Goal: Find specific fact

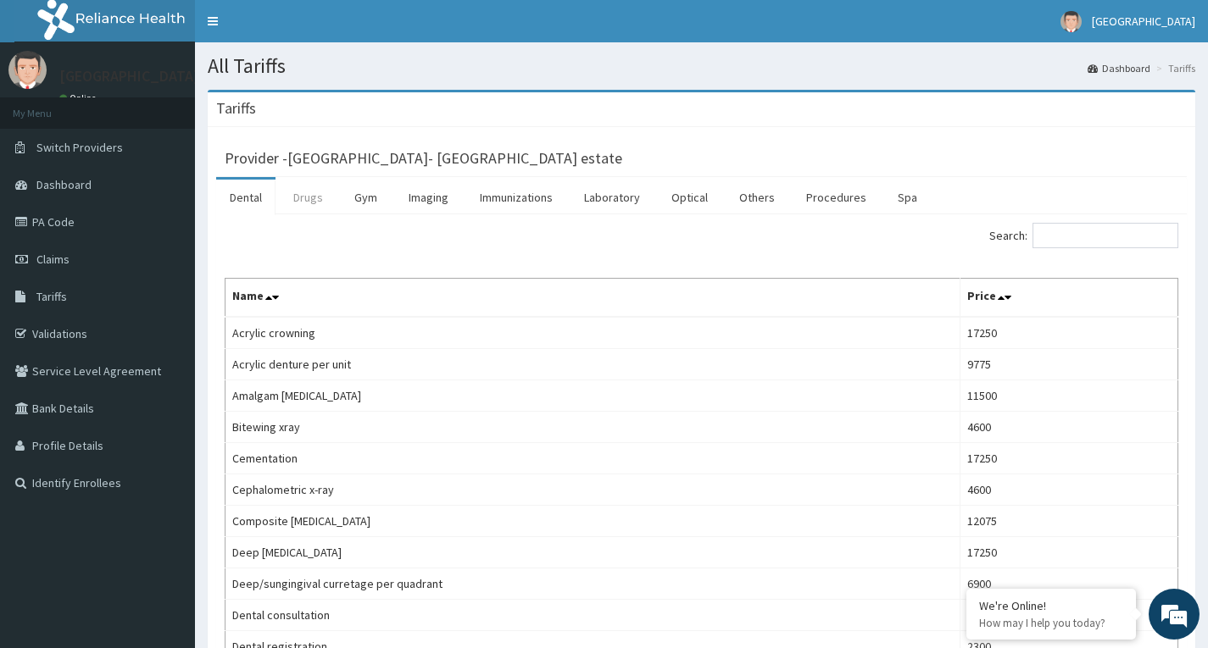
click at [303, 202] on link "Drugs" at bounding box center [308, 198] width 57 height 36
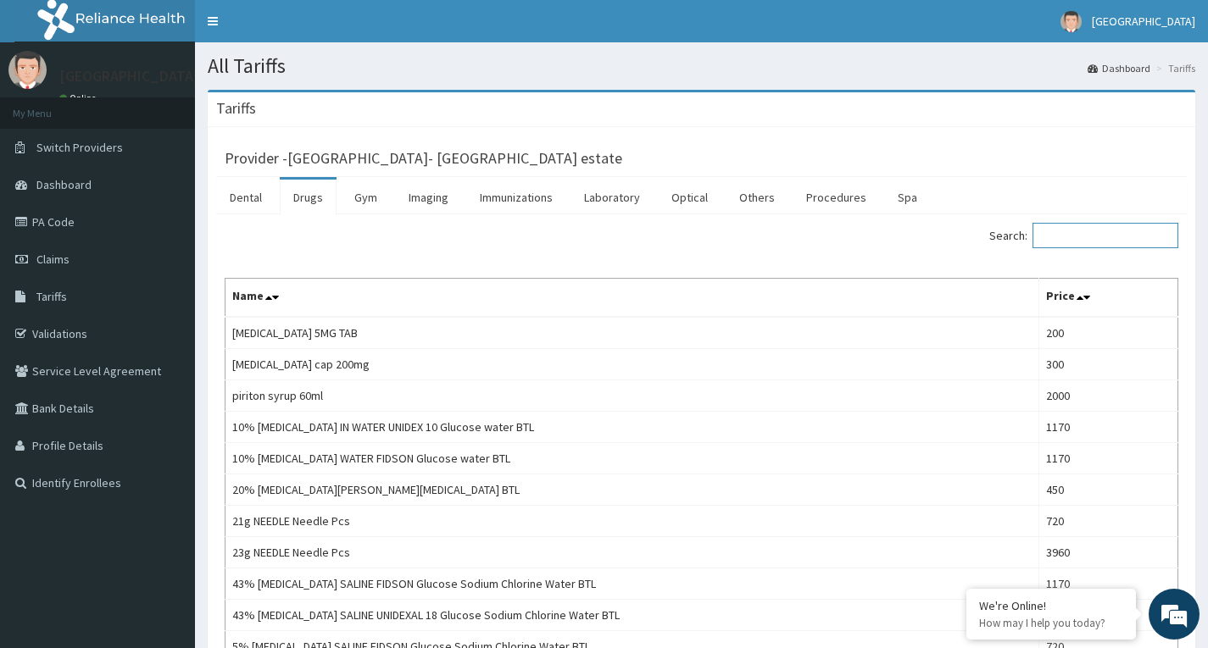
click at [1082, 235] on input "Search:" at bounding box center [1105, 235] width 146 height 25
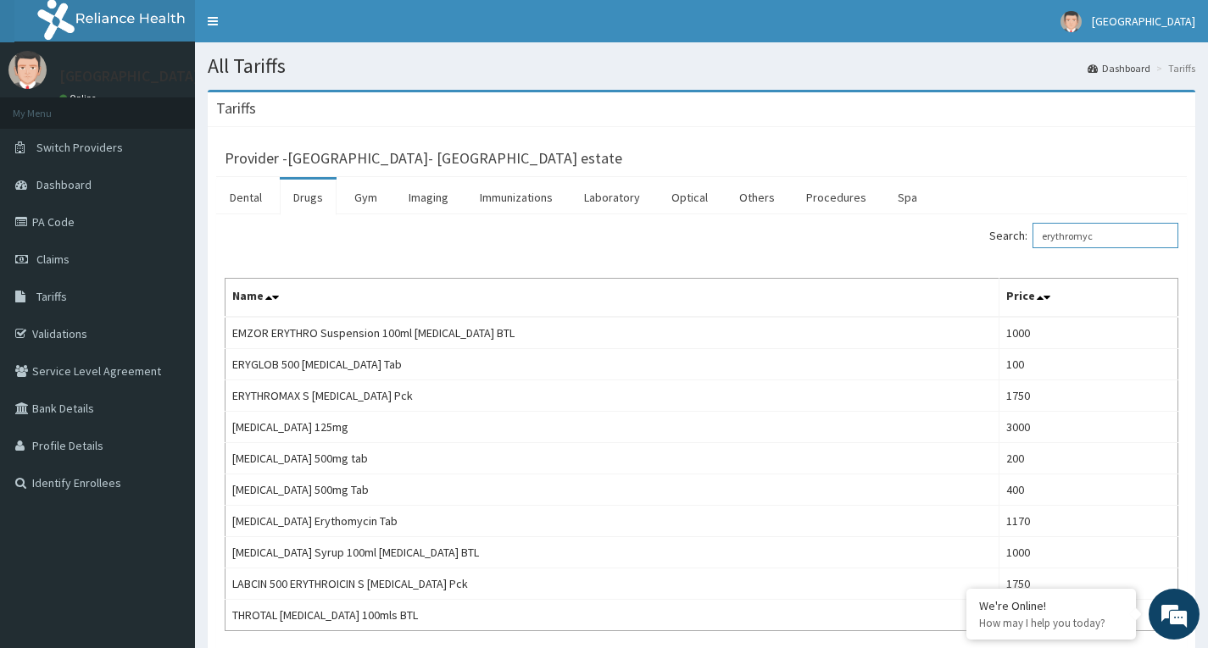
type input "erythromyc"
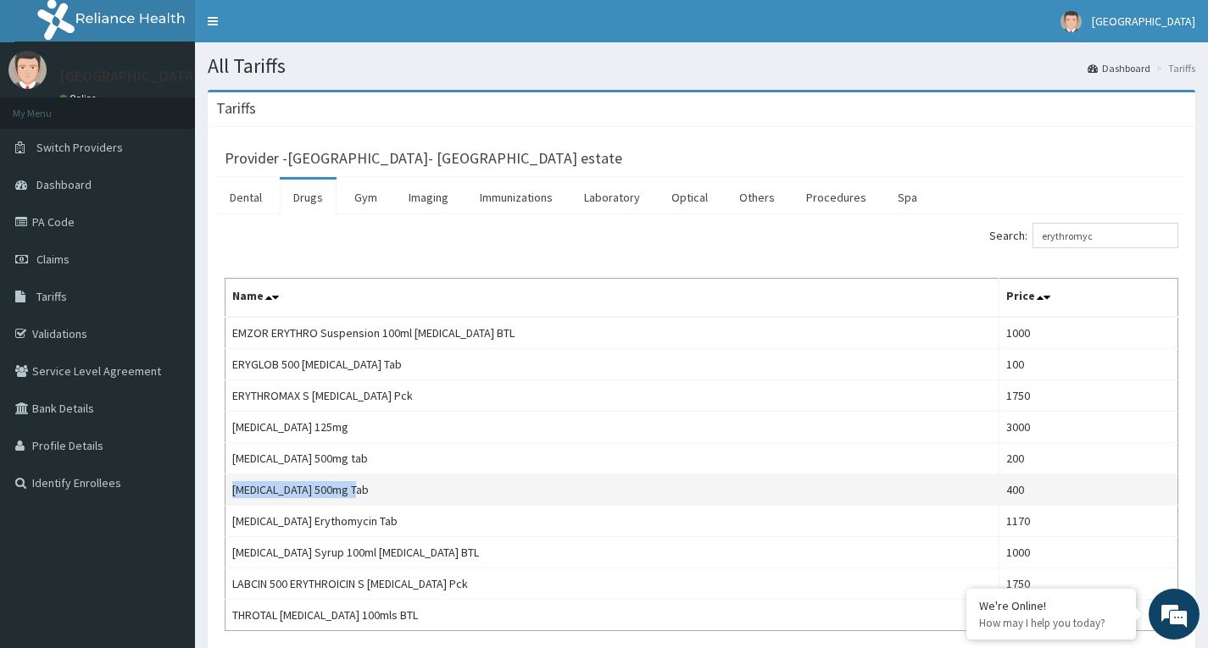
drag, startPoint x: 354, startPoint y: 489, endPoint x: 230, endPoint y: 484, distance: 124.7
click at [230, 484] on td "[MEDICAL_DATA] 500mg Tab" at bounding box center [612, 490] width 774 height 31
copy td "[MEDICAL_DATA] 500mg Tab"
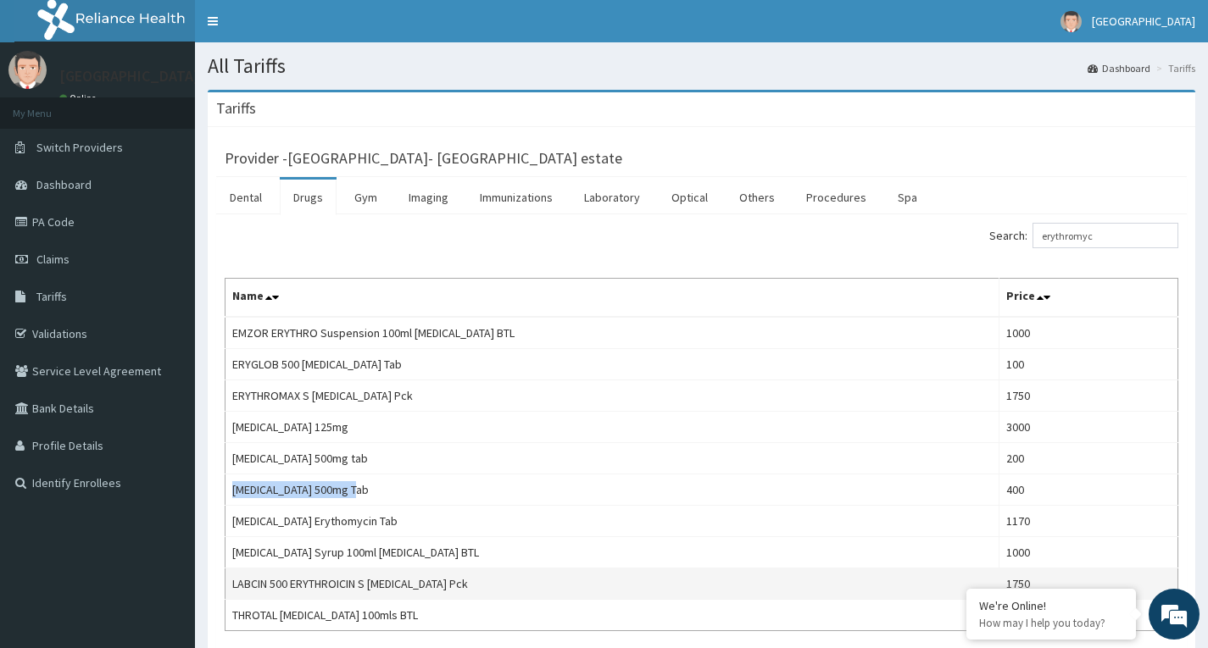
copy td "[MEDICAL_DATA] 500mg Tab"
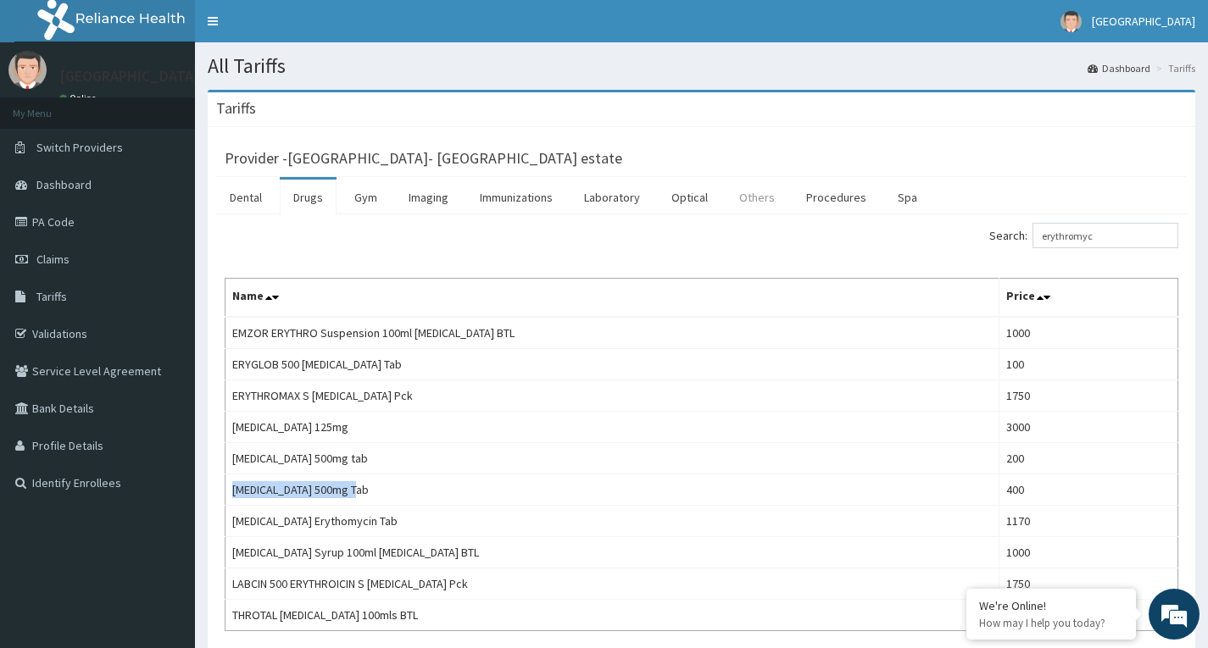
click at [750, 201] on link "Others" at bounding box center [756, 198] width 63 height 36
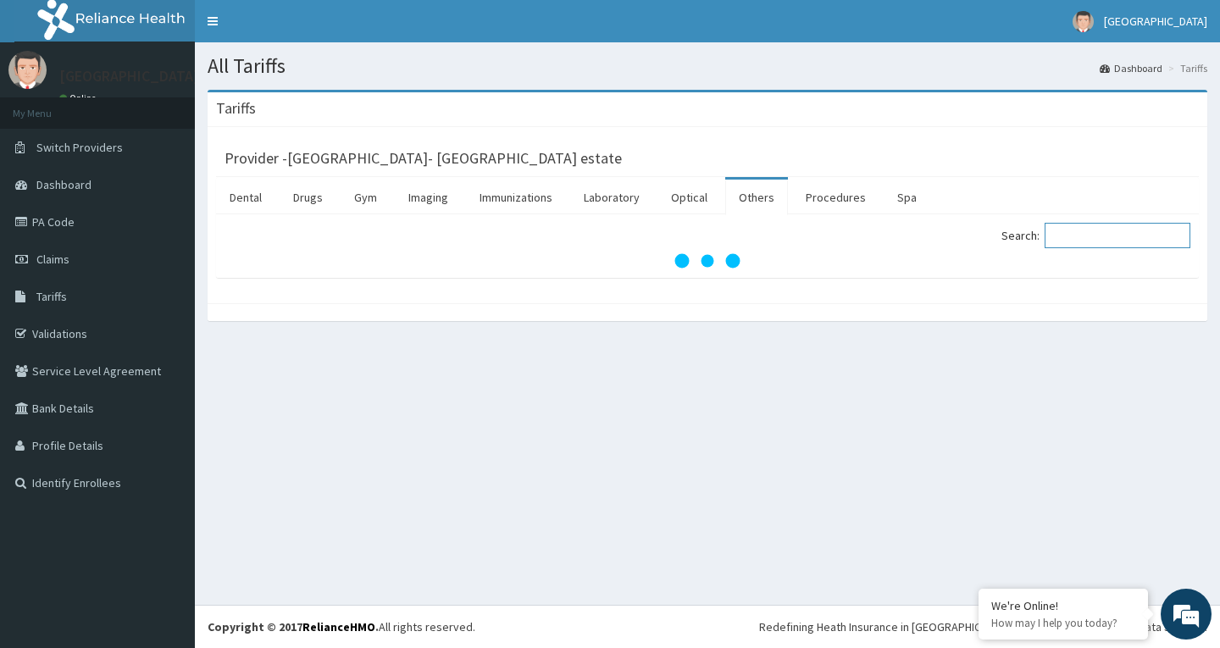
click at [1085, 235] on input "Search:" at bounding box center [1118, 235] width 146 height 25
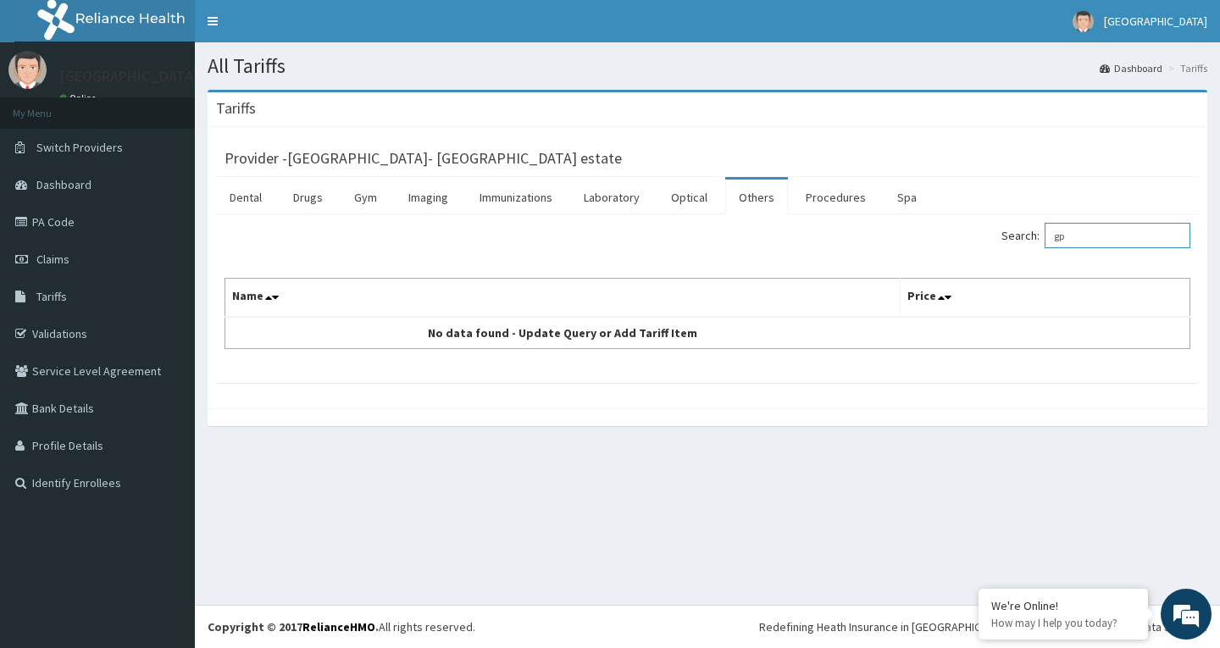
drag, startPoint x: 1089, startPoint y: 235, endPoint x: 1018, endPoint y: 240, distance: 71.4
click at [1018, 240] on label "Search: gp" at bounding box center [1096, 235] width 189 height 25
type input "consult"
click at [823, 206] on link "Procedures" at bounding box center [835, 198] width 87 height 36
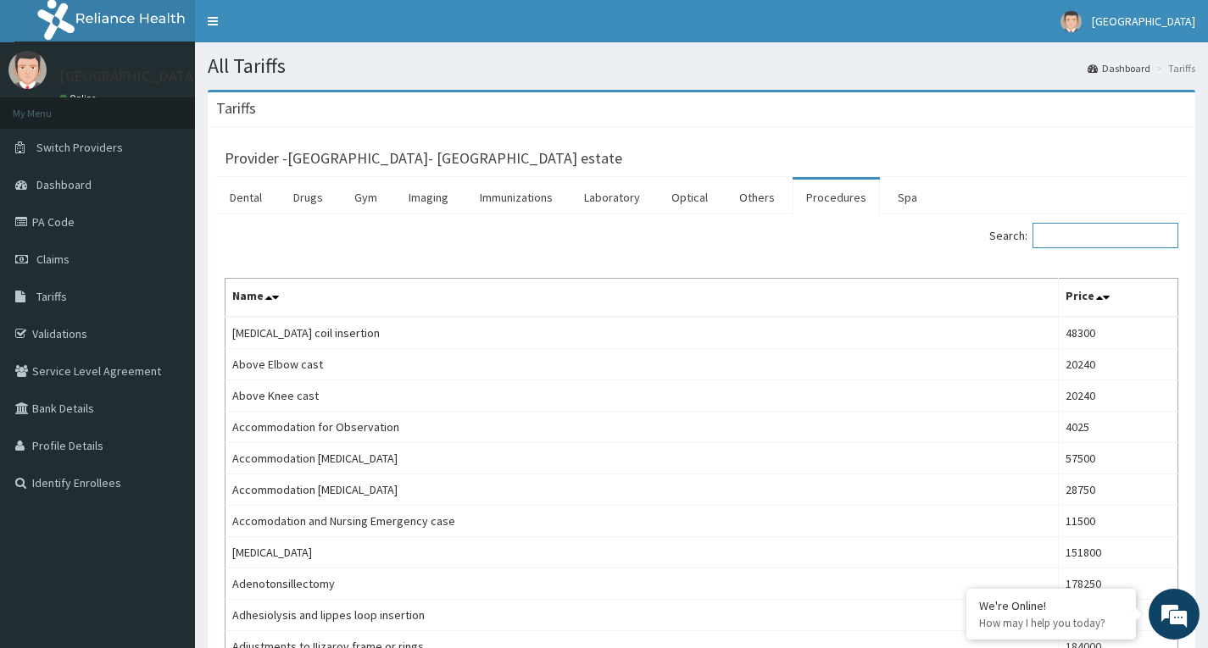
click at [1085, 233] on input "Search:" at bounding box center [1105, 235] width 146 height 25
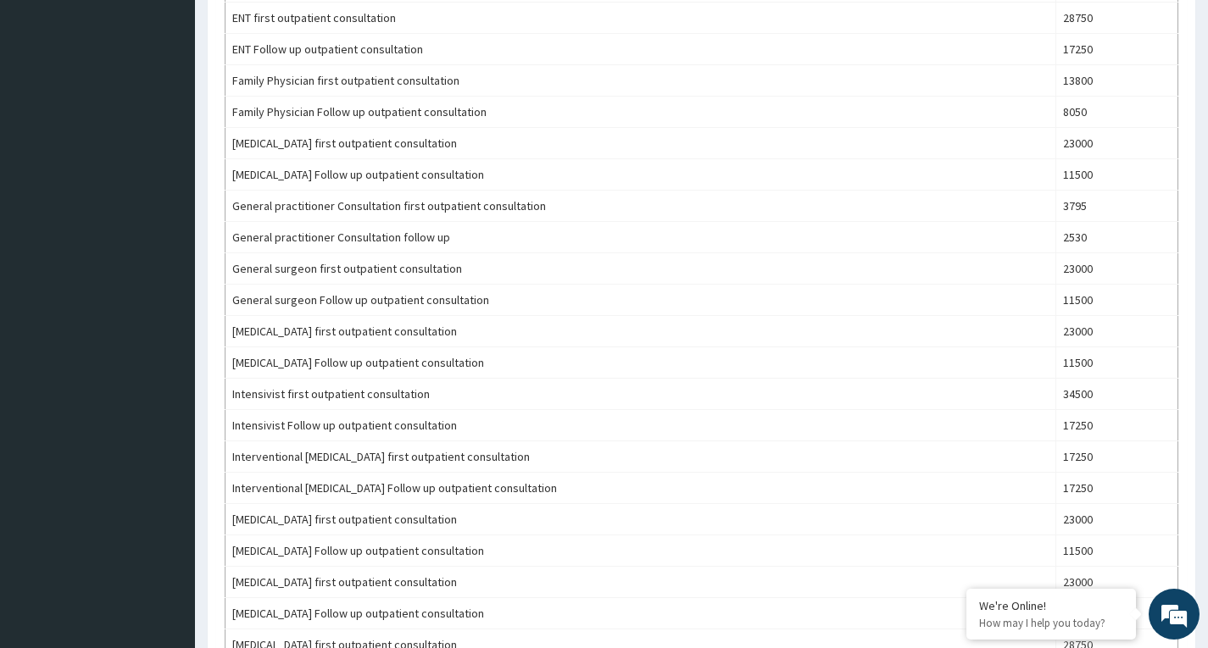
scroll to position [763, 0]
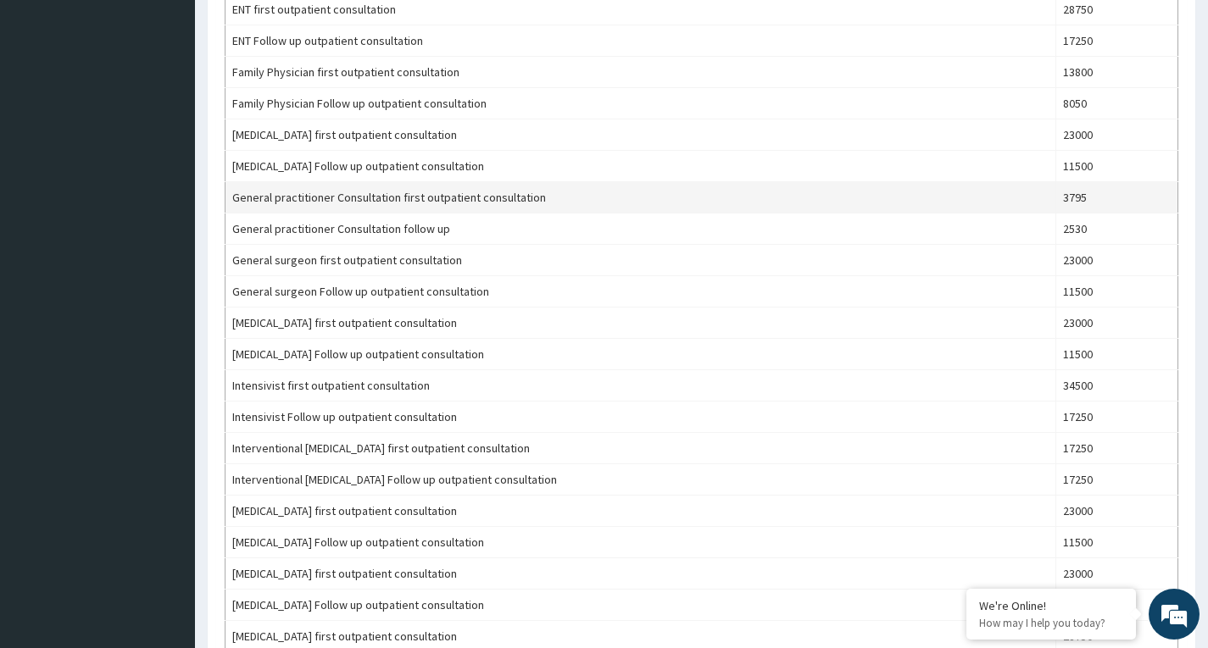
type input "consult"
drag, startPoint x: 1092, startPoint y: 197, endPoint x: 1065, endPoint y: 197, distance: 27.1
click at [1065, 197] on td "3795" at bounding box center [1117, 197] width 122 height 31
copy td "3795"
